Goal: Task Accomplishment & Management: Use online tool/utility

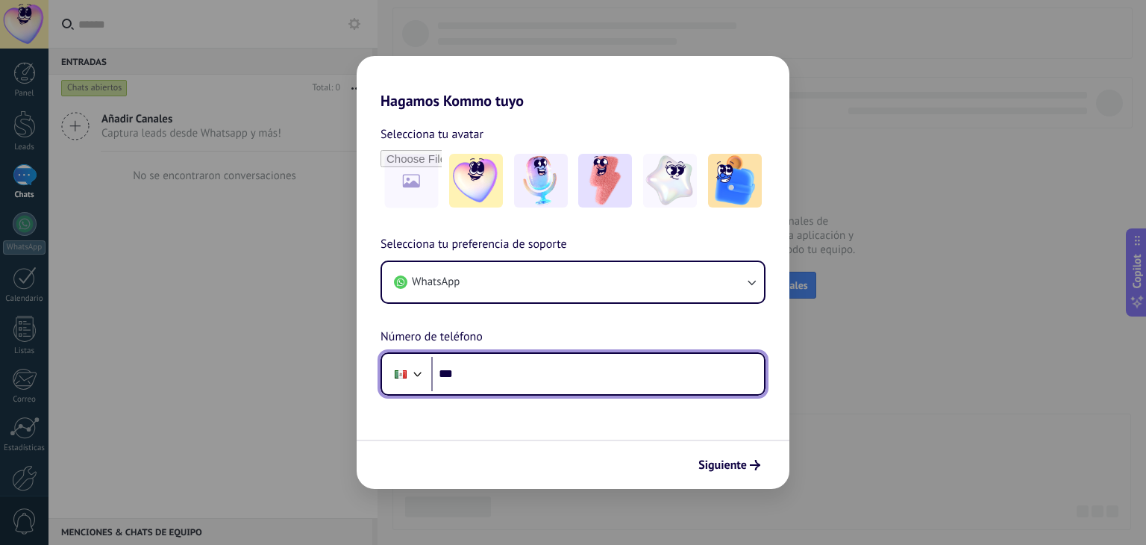
click at [537, 381] on input "***" at bounding box center [597, 374] width 333 height 34
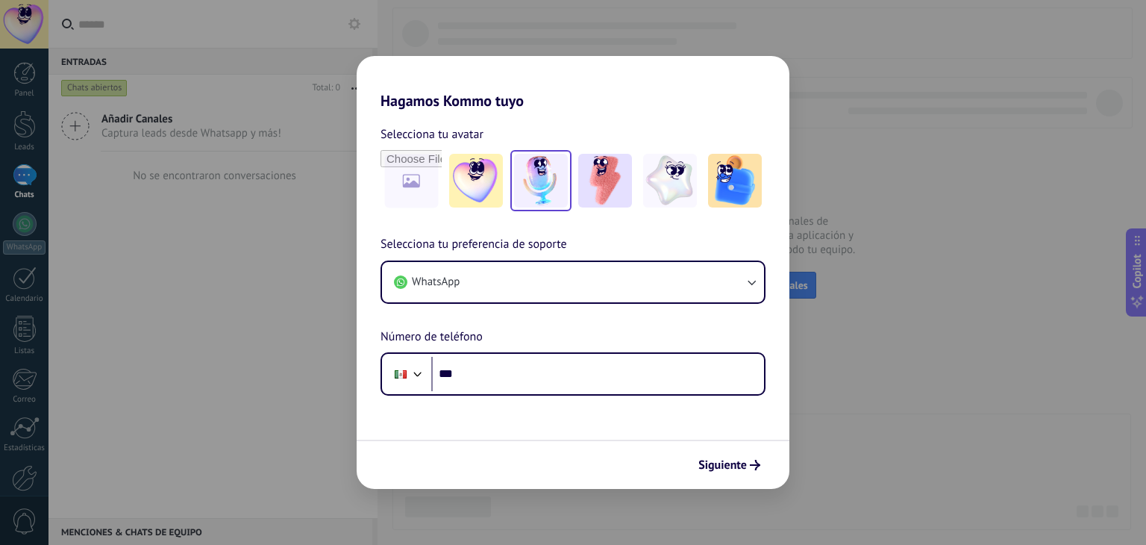
click at [546, 175] on img at bounding box center [541, 181] width 54 height 54
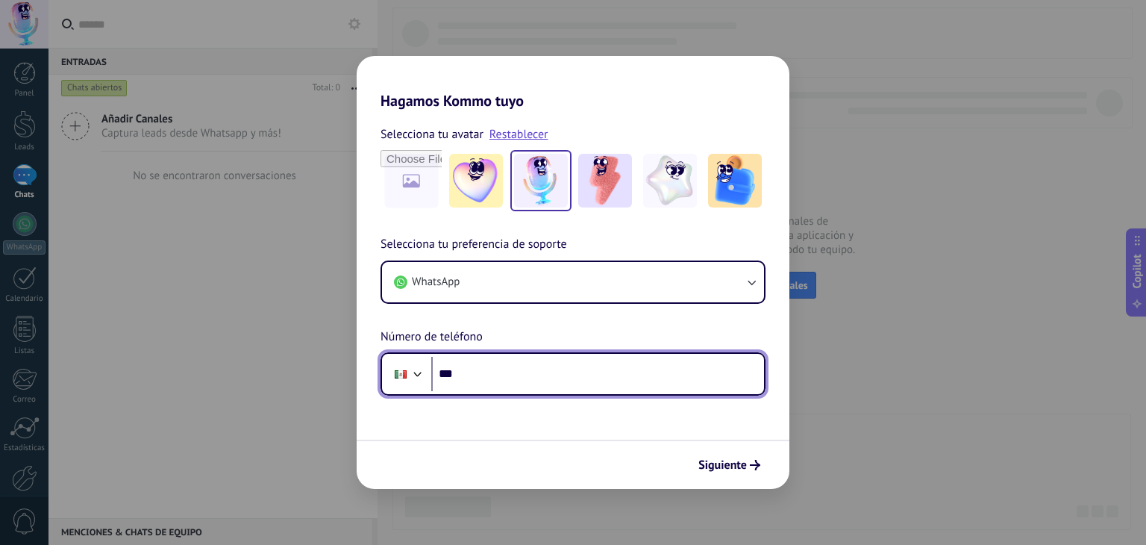
click at [543, 386] on input "***" at bounding box center [597, 374] width 333 height 34
type input "**********"
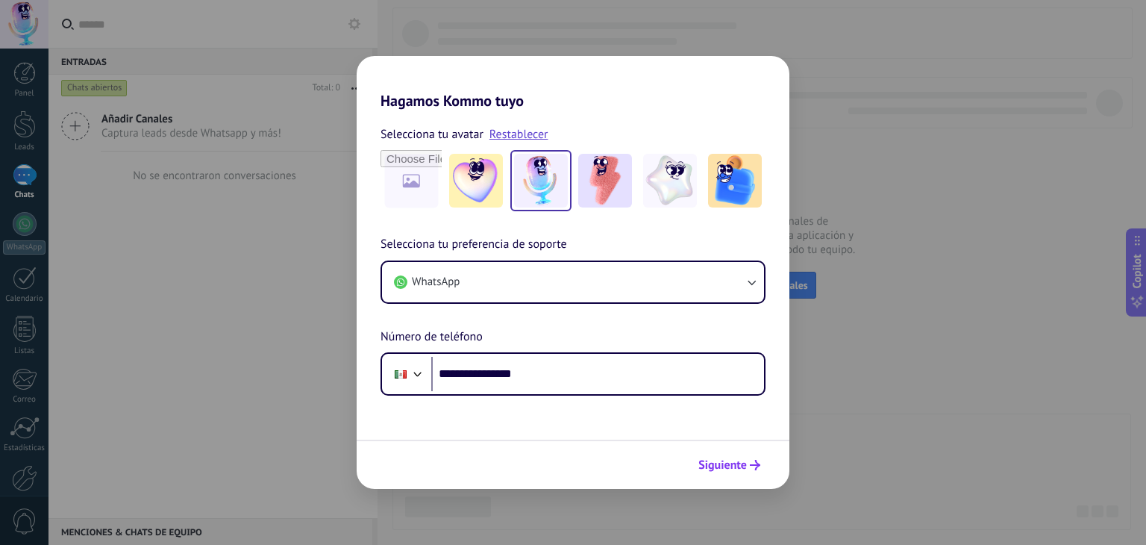
click at [728, 462] on span "Siguiente" at bounding box center [722, 465] width 49 height 10
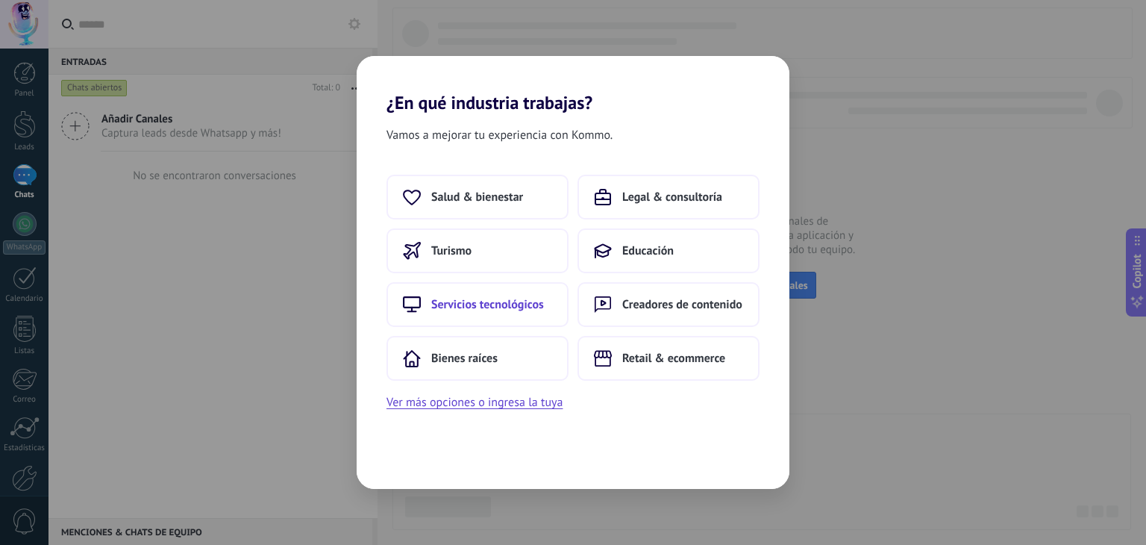
click at [519, 310] on span "Servicios tecnológicos" at bounding box center [487, 304] width 113 height 15
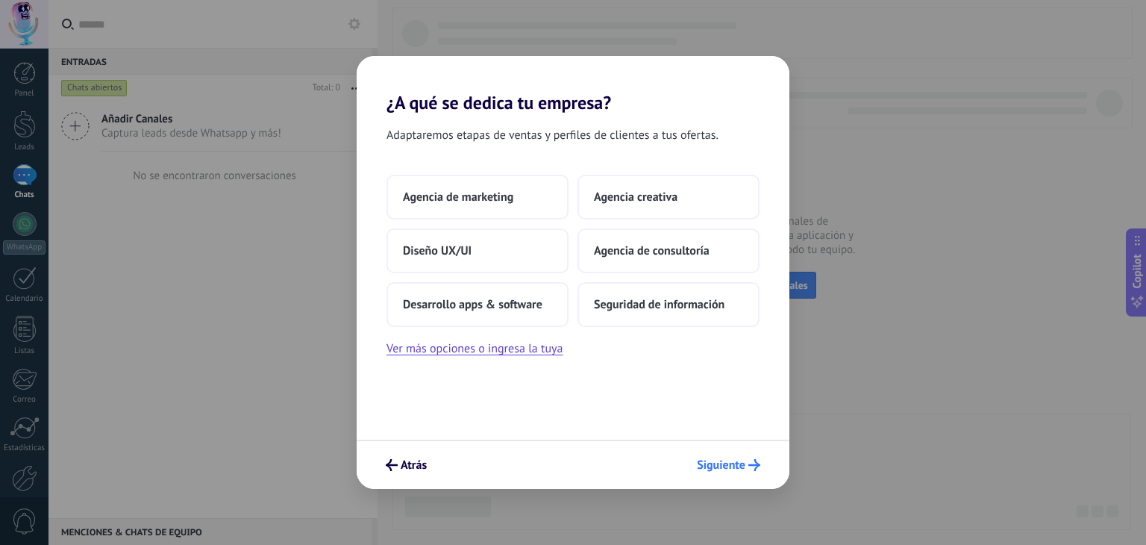
click at [735, 467] on span "Siguiente" at bounding box center [721, 465] width 49 height 10
click at [546, 348] on button "Ver más opciones o ingresa la tuya" at bounding box center [475, 348] width 176 height 19
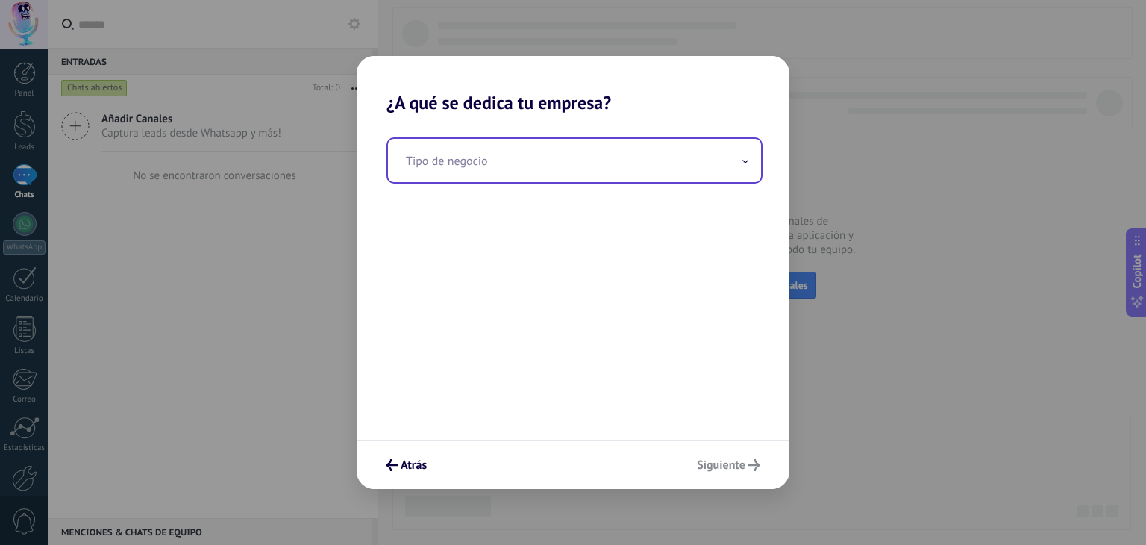
click at [579, 176] on input "text" at bounding box center [574, 160] width 373 height 43
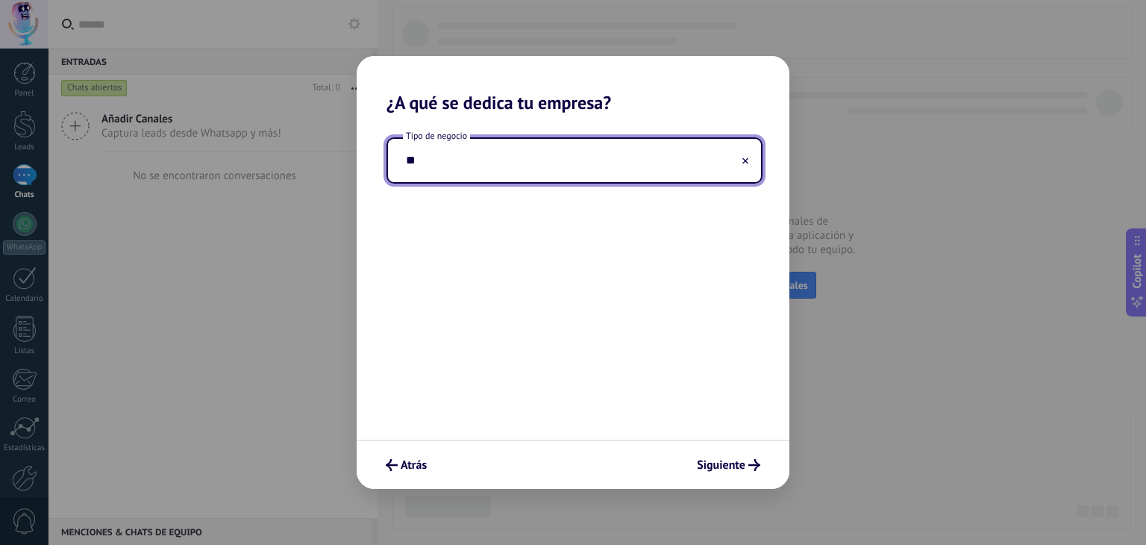
type input "*"
type input "******"
click at [716, 461] on span "Siguiente" at bounding box center [721, 465] width 49 height 10
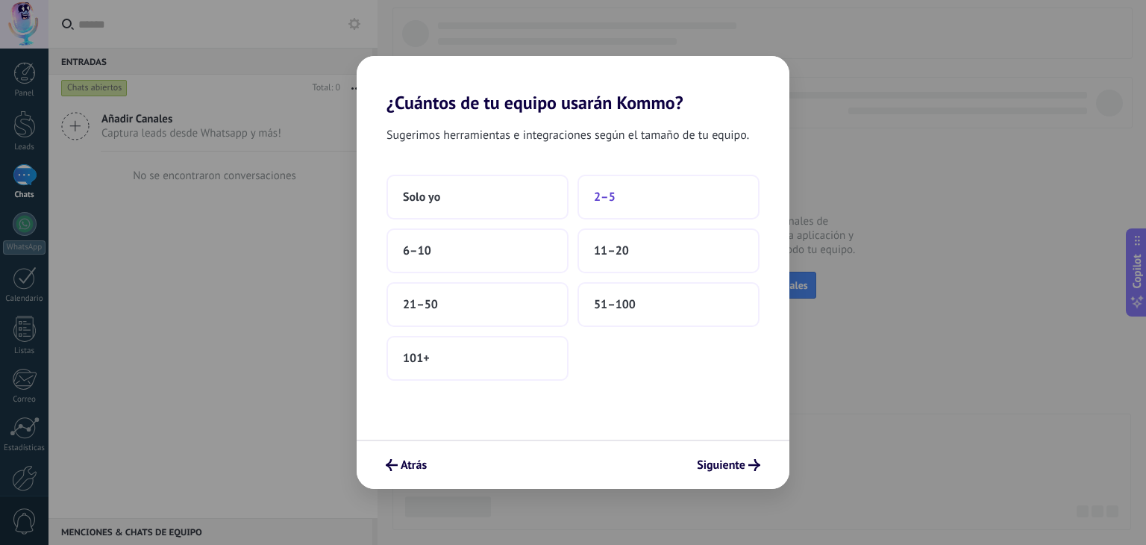
click at [622, 192] on button "2–5" at bounding box center [669, 197] width 182 height 45
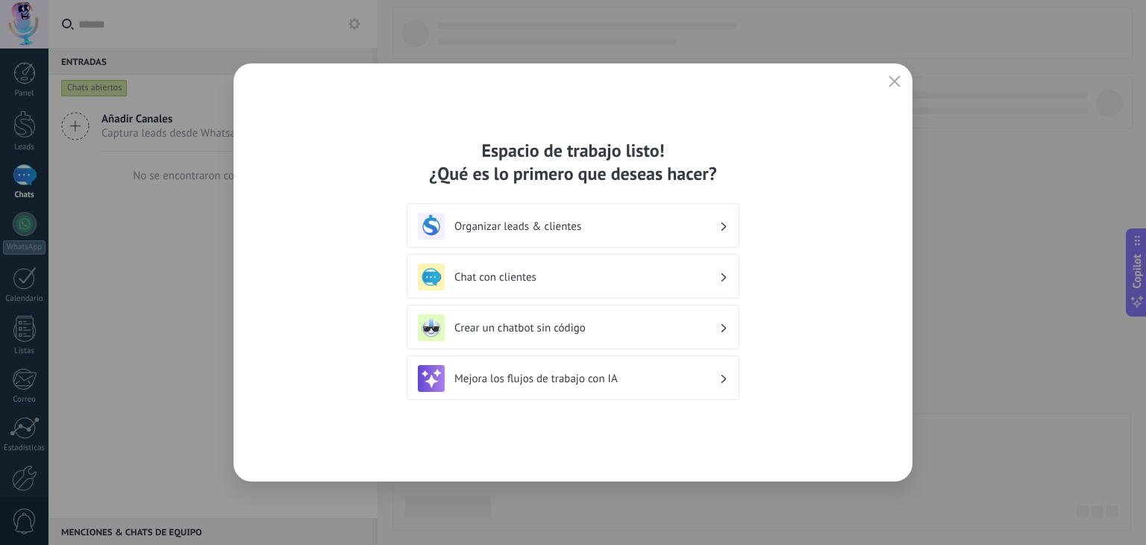
click at [639, 231] on h3 "Organizar leads & clientes" at bounding box center [586, 226] width 265 height 14
click at [648, 271] on h3 "Chat con clientes" at bounding box center [586, 277] width 265 height 14
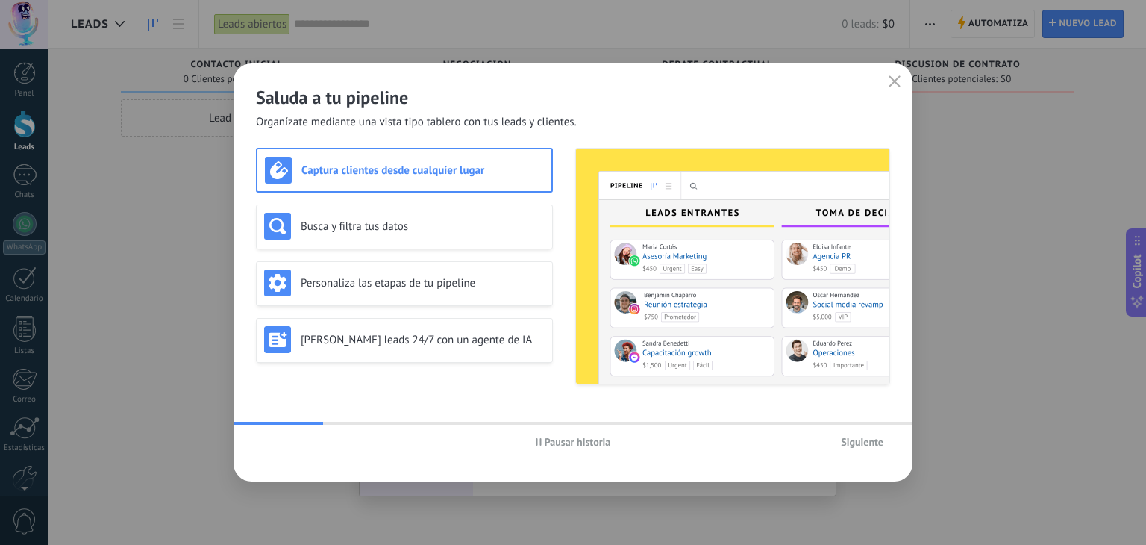
click at [839, 447] on button "Siguiente" at bounding box center [862, 442] width 56 height 22
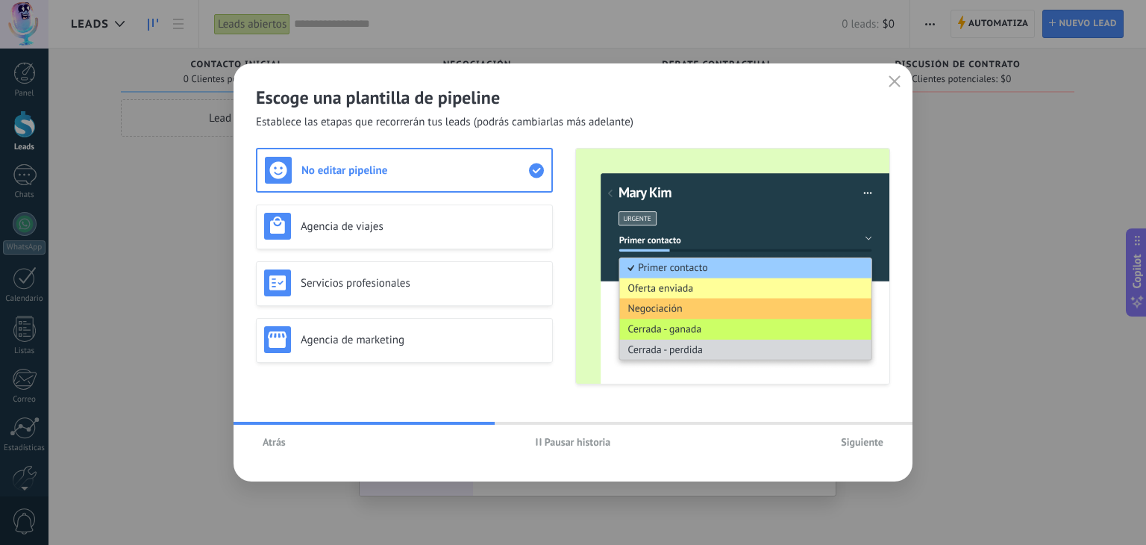
click at [889, 442] on button "Siguiente" at bounding box center [862, 442] width 56 height 22
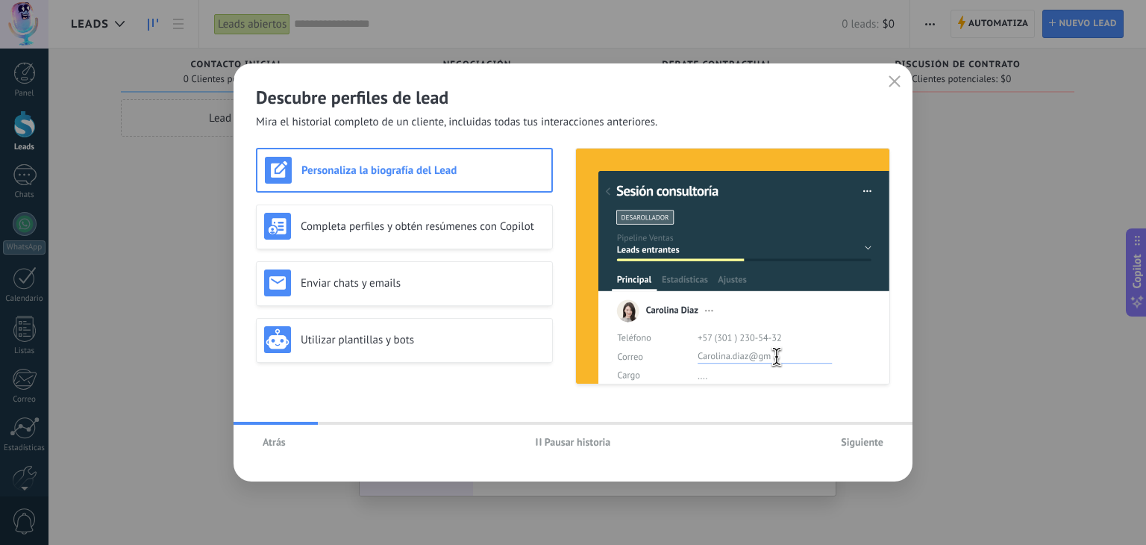
click at [866, 442] on span "Siguiente" at bounding box center [862, 442] width 43 height 10
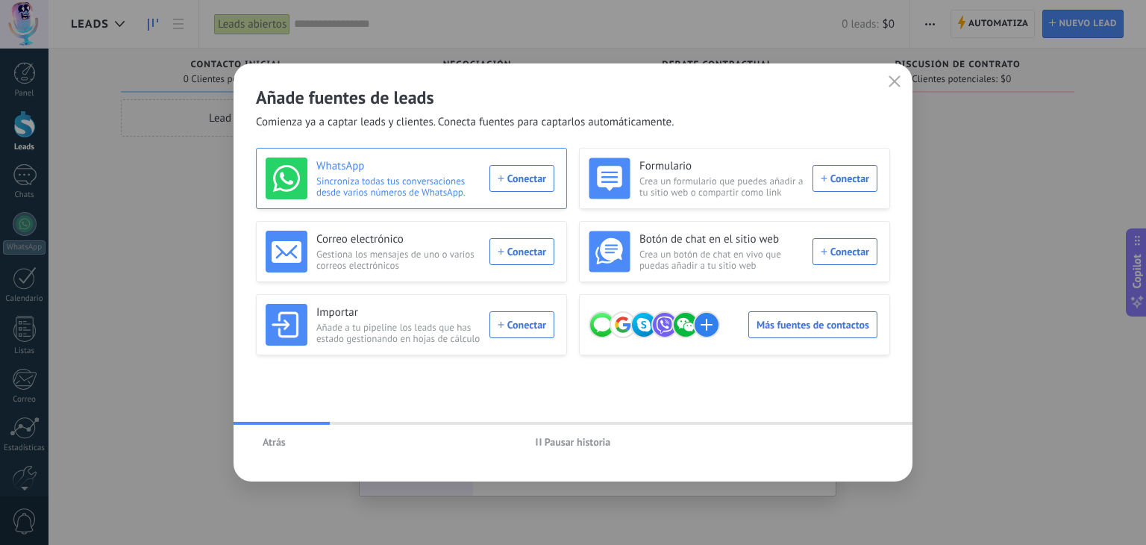
click at [527, 178] on div "WhatsApp Sincroniza todas tus conversaciones desde varios números de WhatsApp. …" at bounding box center [410, 178] width 289 height 42
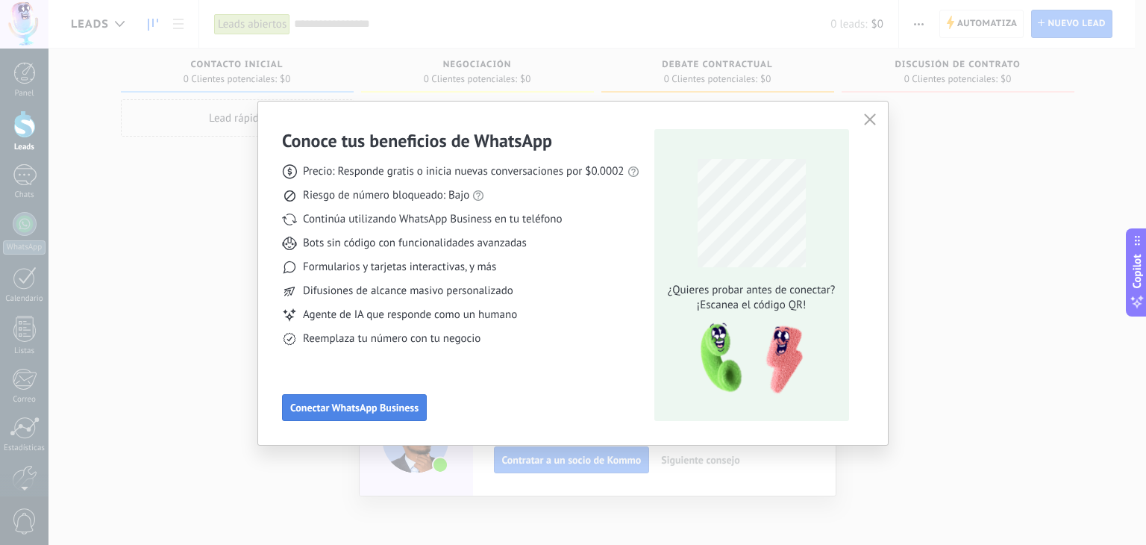
click at [385, 402] on span "Conectar WhatsApp Business" at bounding box center [354, 407] width 128 height 10
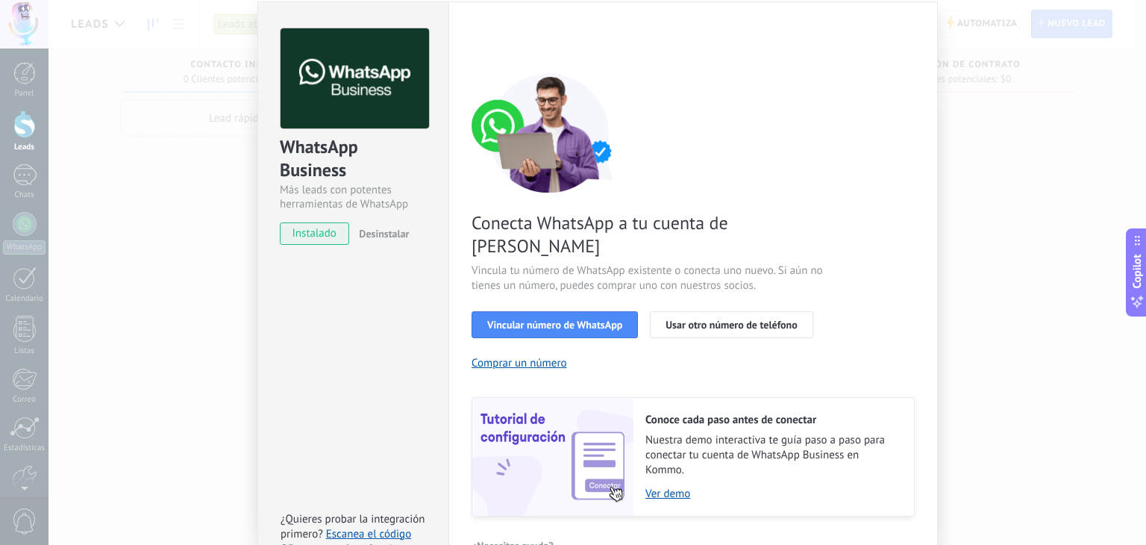
scroll to position [55, 0]
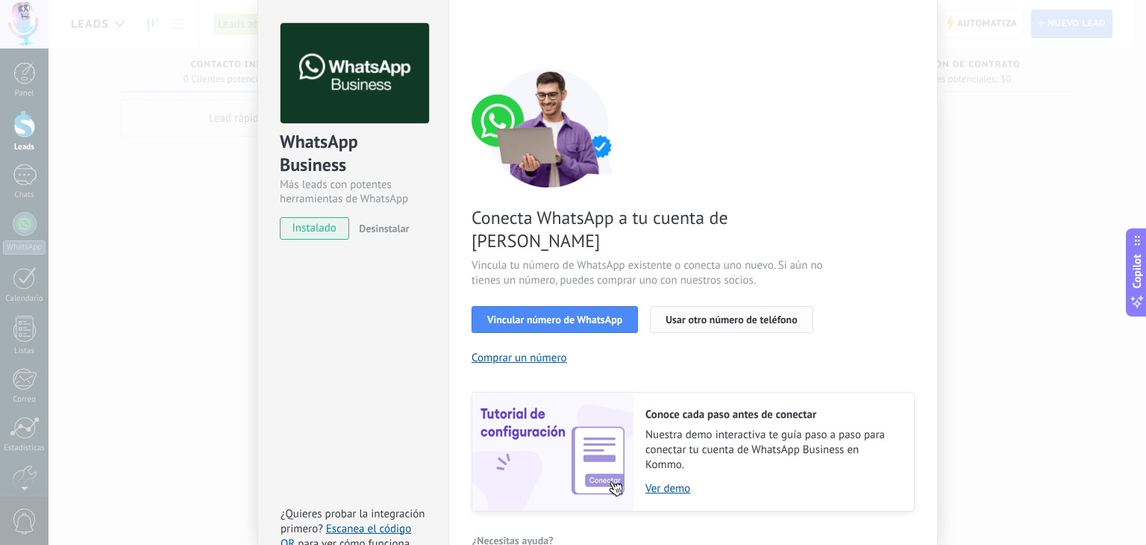
click at [721, 314] on span "Usar otro número de teléfono" at bounding box center [731, 319] width 131 height 10
click at [591, 314] on span "Vincular número de WhatsApp" at bounding box center [554, 319] width 135 height 10
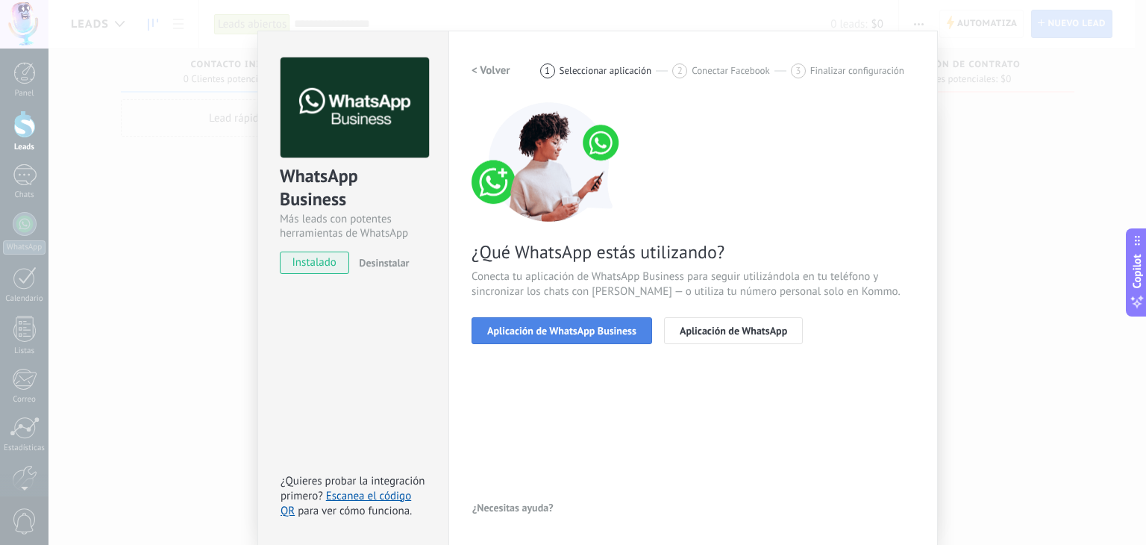
click at [532, 326] on span "Aplicación de WhatsApp Business" at bounding box center [561, 330] width 149 height 10
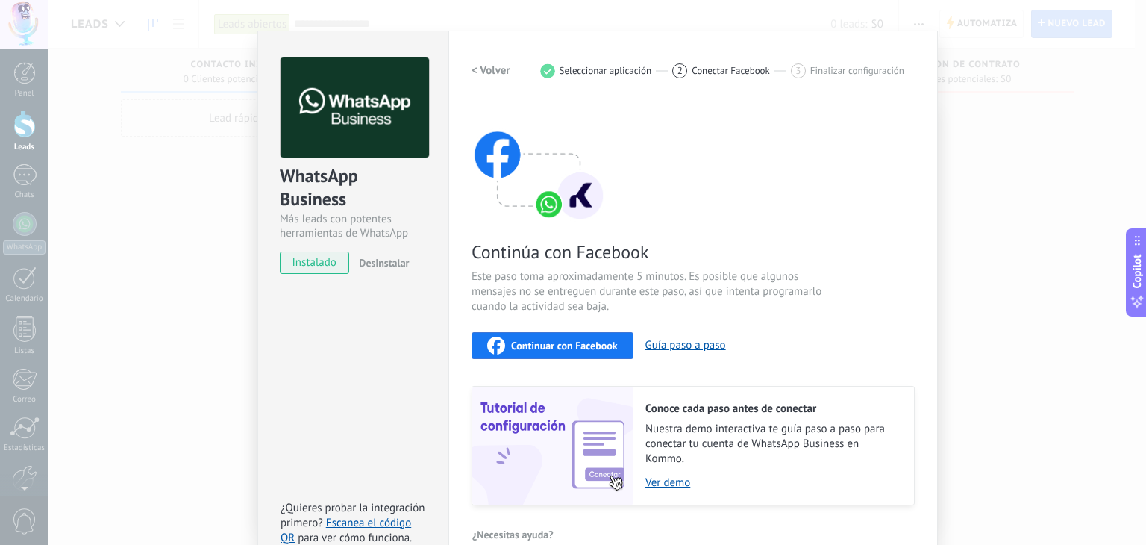
click at [570, 348] on span "Continuar con Facebook" at bounding box center [564, 345] width 107 height 10
